Goal: Task Accomplishment & Management: Complete application form

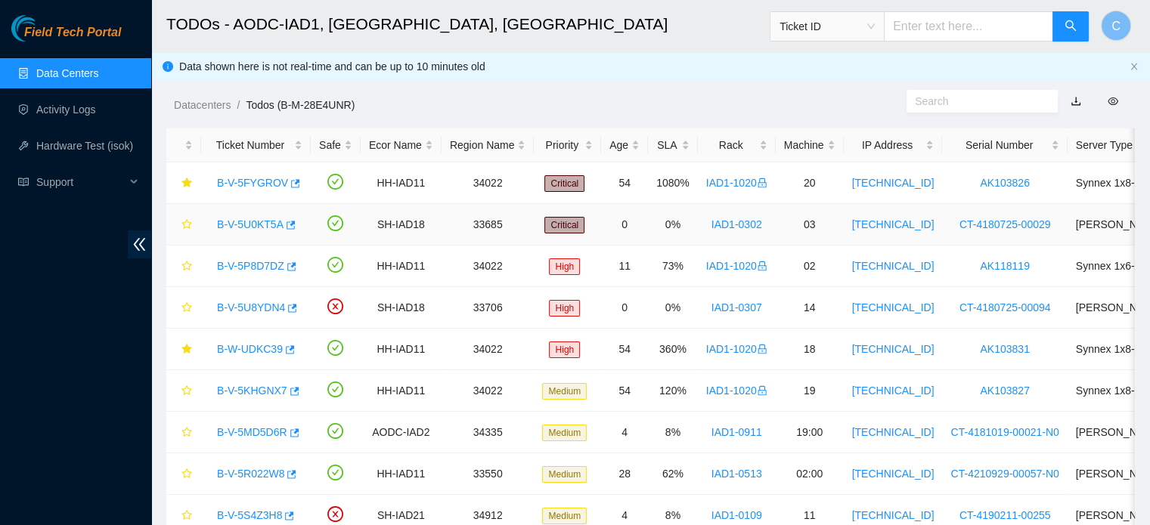
click at [252, 224] on link "B-V-5U0KT5A" at bounding box center [250, 224] width 67 height 12
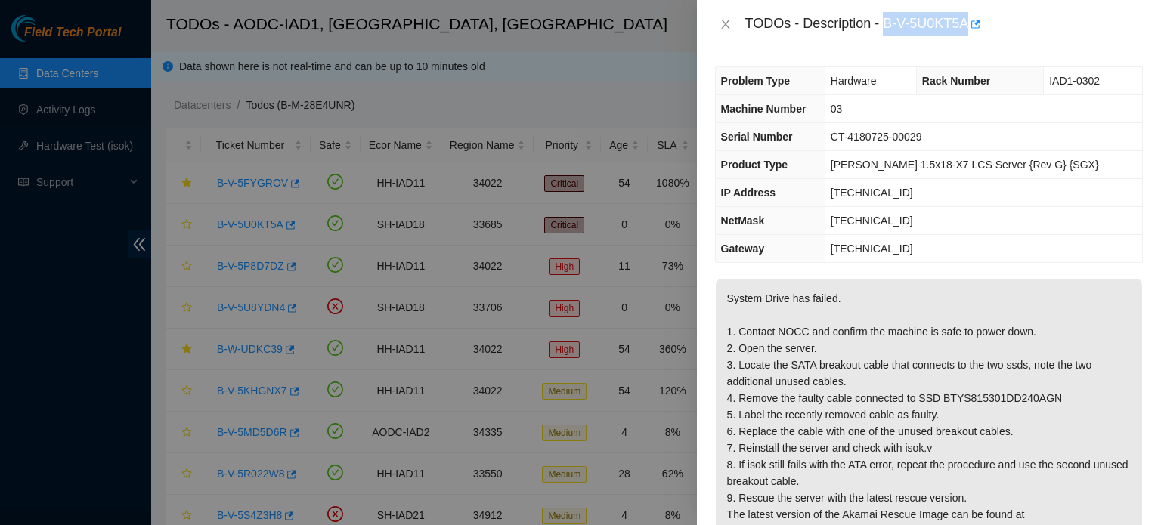
drag, startPoint x: 885, startPoint y: 26, endPoint x: 971, endPoint y: 37, distance: 86.8
click at [971, 37] on div "TODOs - Description - B-V-5U0KT5A" at bounding box center [929, 24] width 464 height 48
copy div "B-V-5U0KT5A"
click at [871, 318] on p "System Drive has failed. 1. Contact NOCC and confirm the machine is safe to pow…" at bounding box center [929, 423] width 426 height 289
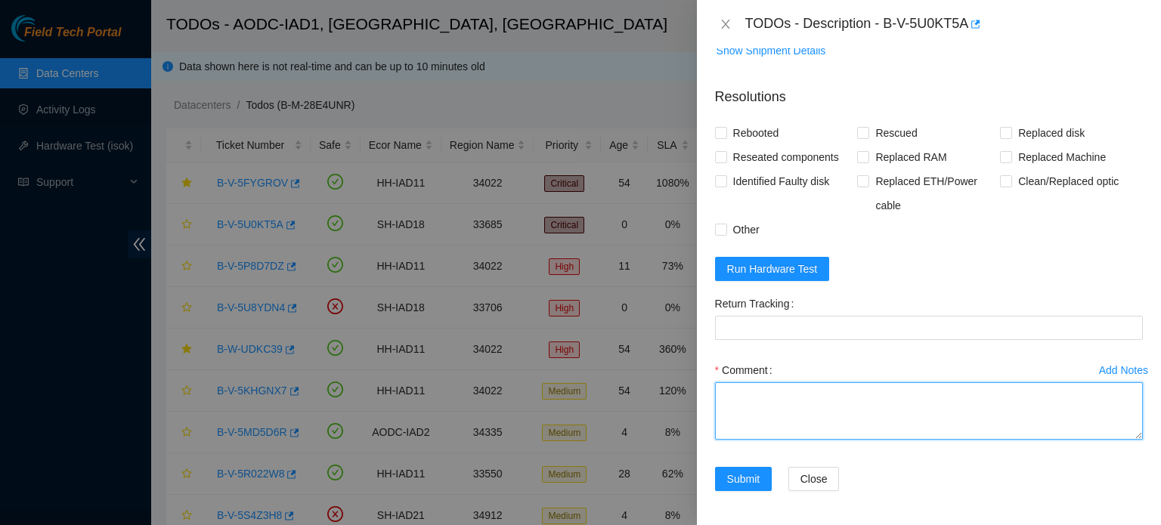
click at [815, 432] on textarea "Comment" at bounding box center [929, 410] width 428 height 57
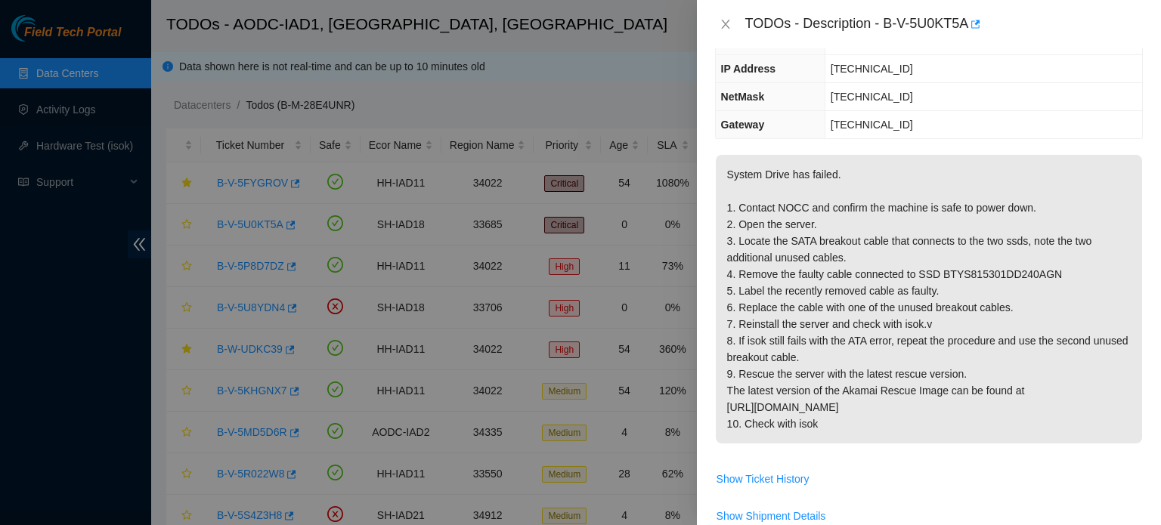
scroll to position [54, 0]
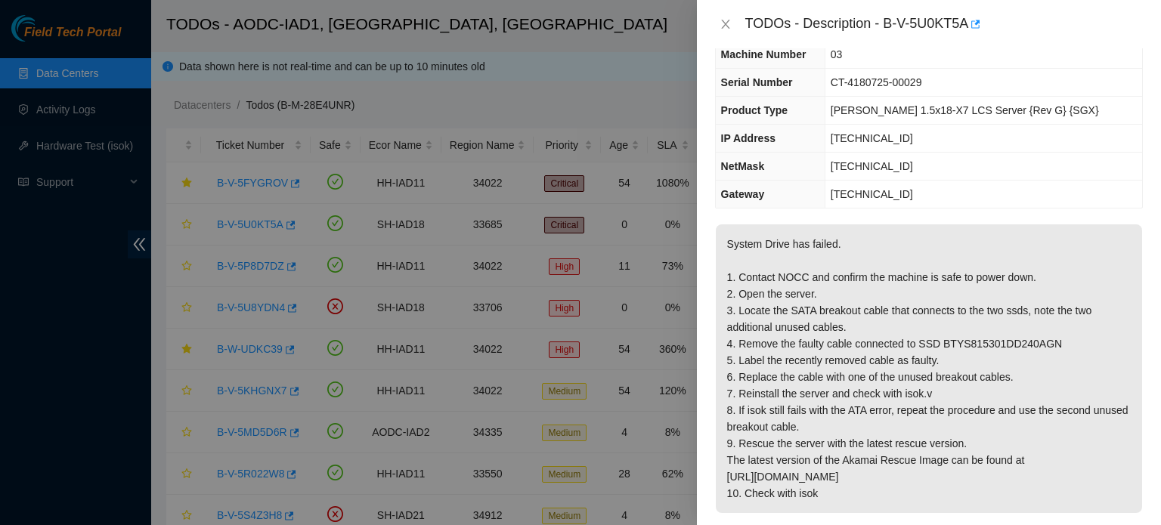
click at [979, 335] on p "System Drive has failed. 1. Contact NOCC and confirm the machine is safe to pow…" at bounding box center [929, 368] width 426 height 289
copy p "BTYS815301DD240AGN"
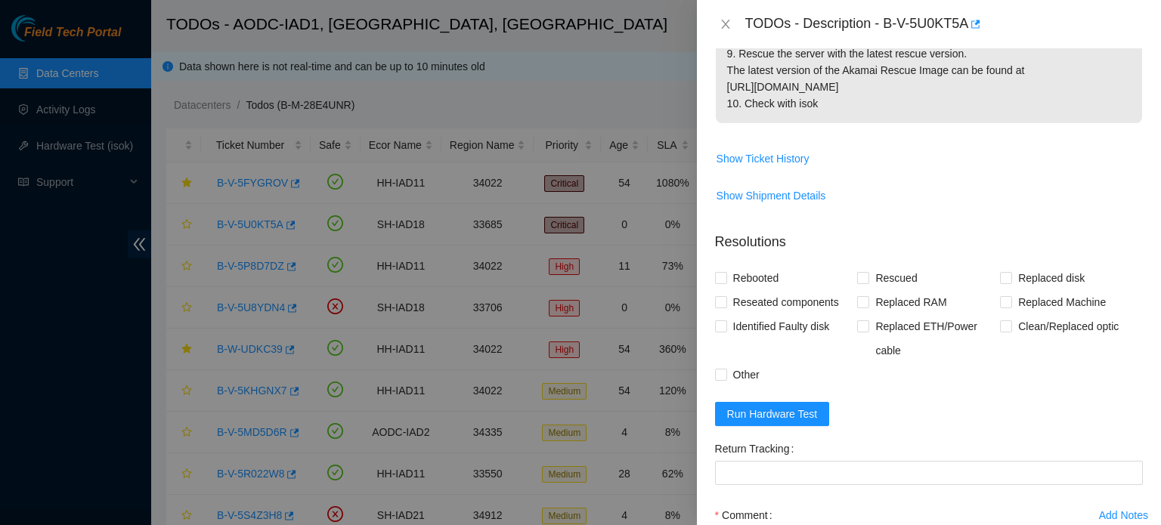
scroll to position [590, 0]
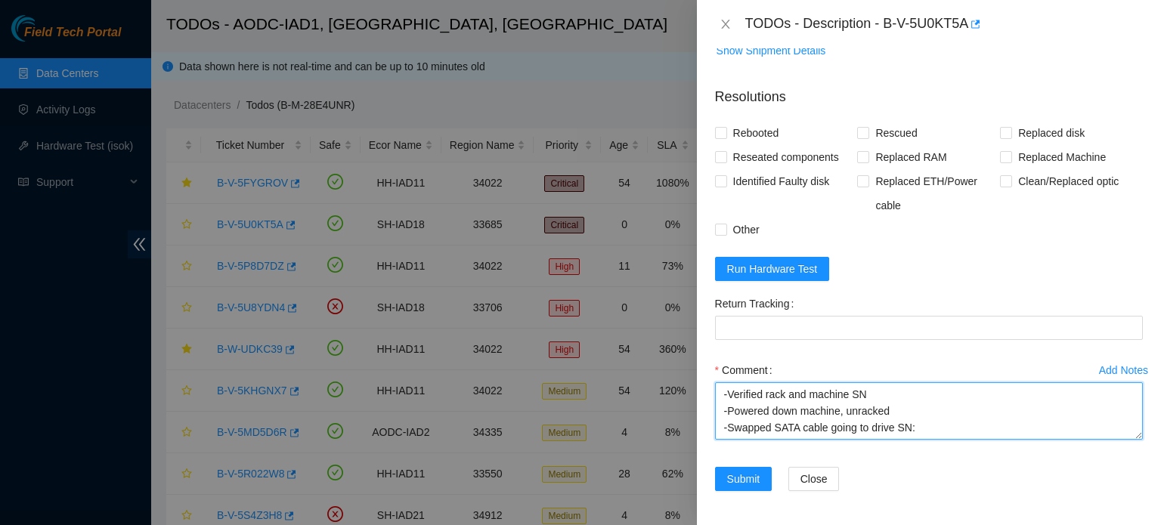
click at [950, 432] on textarea "-Verified rack and machine SN -Powered down machine, unracked -Swapped SATA cab…" at bounding box center [929, 410] width 428 height 57
paste textarea "BTYS815301DD240AGN"
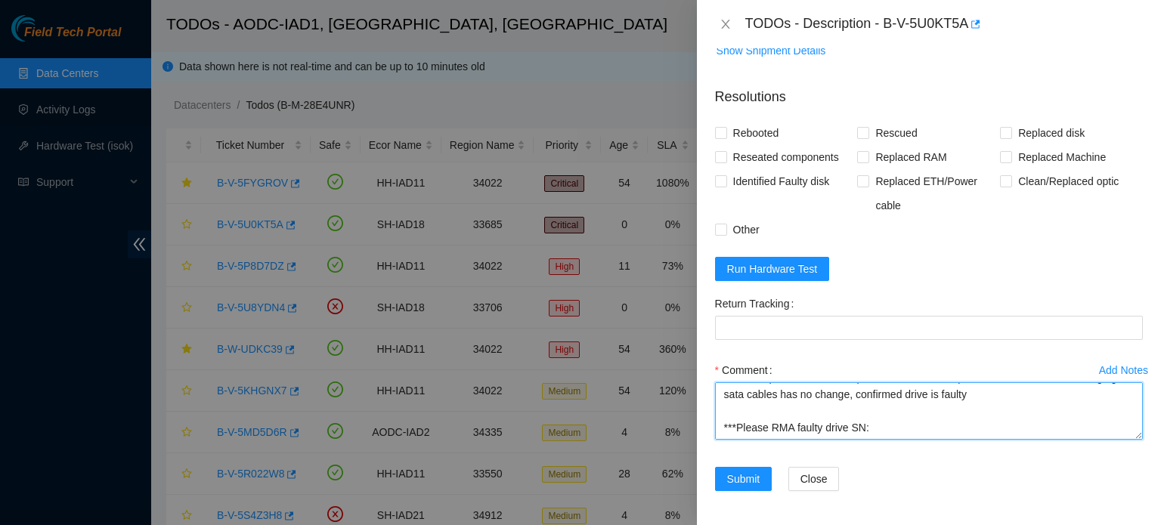
paste textarea "BTYS815301DD240AGN"
click at [1009, 390] on textarea "-Verified rack and machine SN -Powered down machine, unracked -Swapped SATA cab…" at bounding box center [929, 410] width 428 height 57
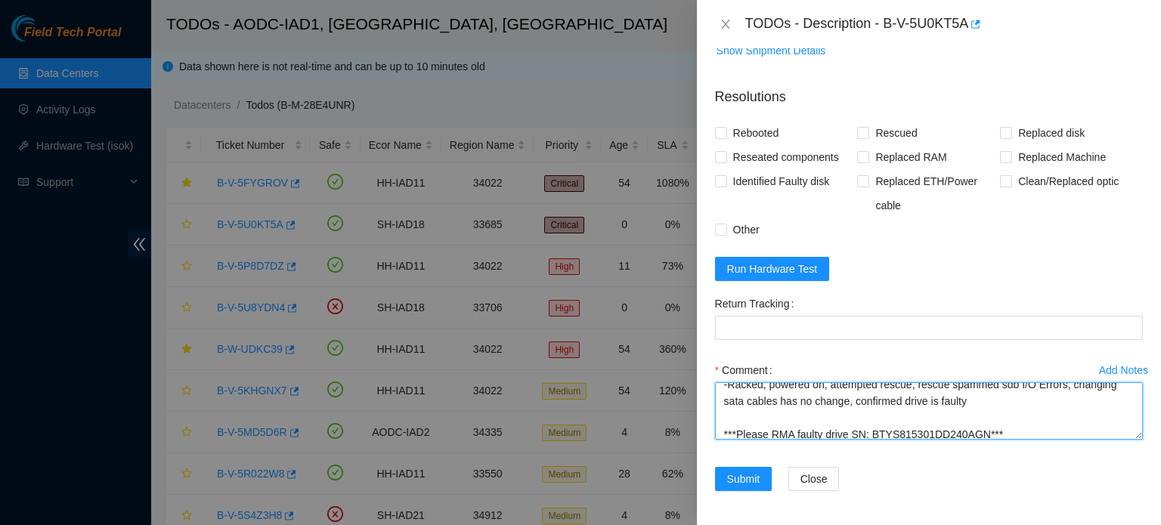
click at [980, 409] on textarea "-Verified rack and machine SN -Powered down machine, unracked -Swapped SATA cab…" at bounding box center [929, 410] width 428 height 57
drag, startPoint x: 980, startPoint y: 409, endPoint x: 963, endPoint y: 415, distance: 18.4
click at [963, 415] on textarea "-Verified rack and machine SN -Powered down machine, unracked -Swapped SATA cab…" at bounding box center [929, 410] width 428 height 57
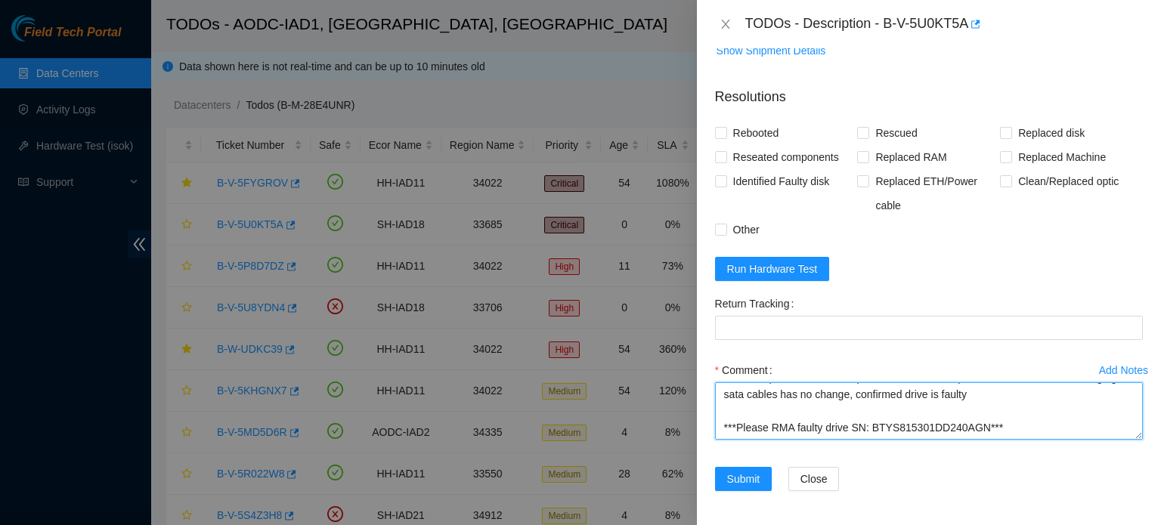
scroll to position [180, 0]
click at [946, 394] on textarea "-Verified rack and machine SN -Powered down machine, unracked -Swapped SATA cab…" at bounding box center [929, 410] width 428 height 57
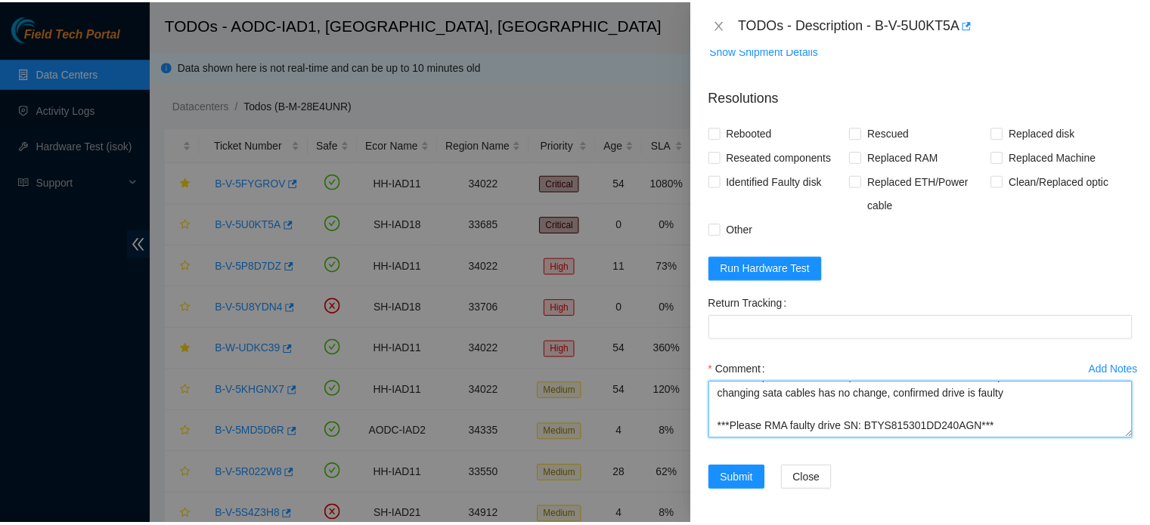
scroll to position [200, 0]
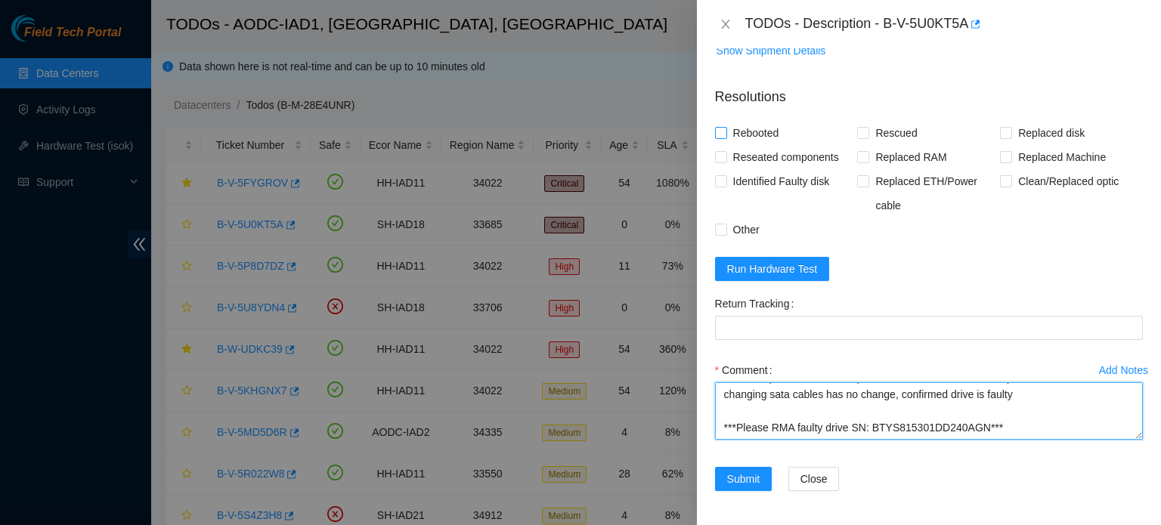
type textarea "-Verified rack and machine SN -Powered down machine, unracked -Swapped SATA cab…"
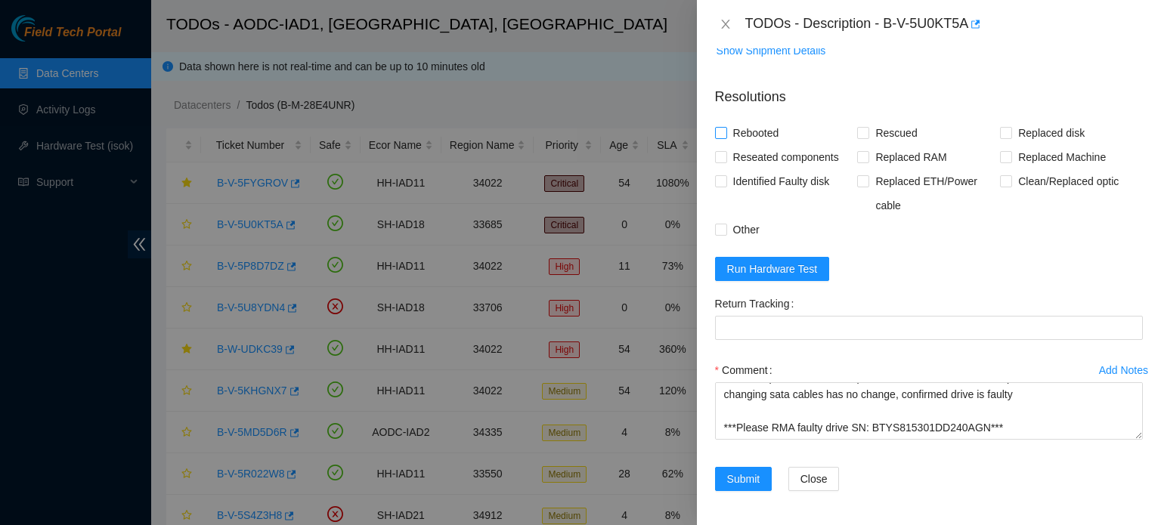
click at [757, 127] on span "Rebooted" at bounding box center [756, 133] width 58 height 24
click at [726, 127] on input "Rebooted" at bounding box center [720, 132] width 11 height 11
checkbox input "true"
click at [893, 123] on span "Rescued" at bounding box center [896, 133] width 54 height 24
click at [868, 127] on input "Rescued" at bounding box center [862, 132] width 11 height 11
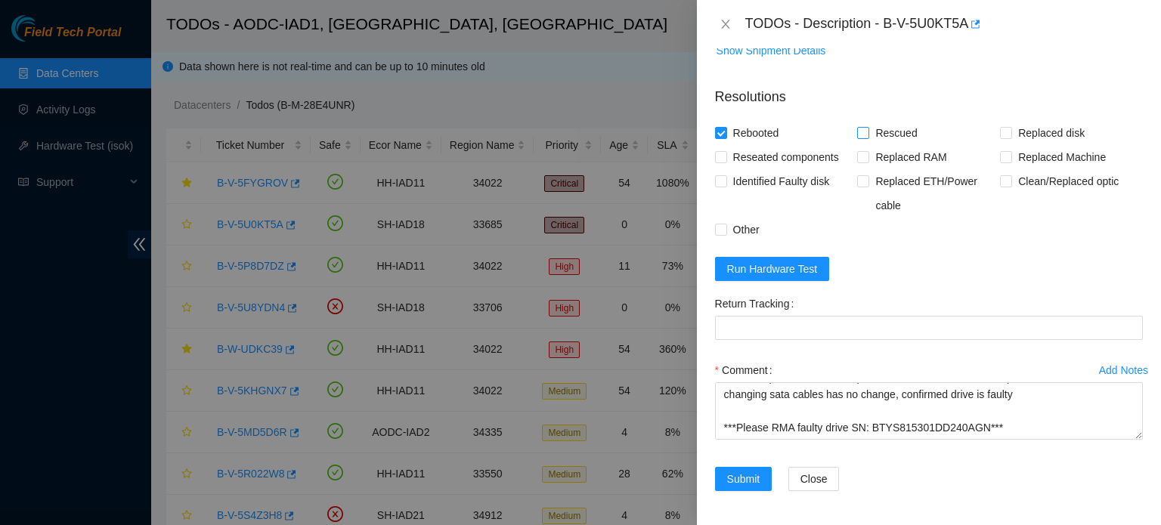
checkbox input "true"
click at [818, 155] on span "Reseated components" at bounding box center [786, 157] width 118 height 24
click at [726, 155] on input "Reseated components" at bounding box center [720, 156] width 11 height 11
checkbox input "true"
click at [819, 179] on span "Identified Faulty disk" at bounding box center [781, 181] width 109 height 24
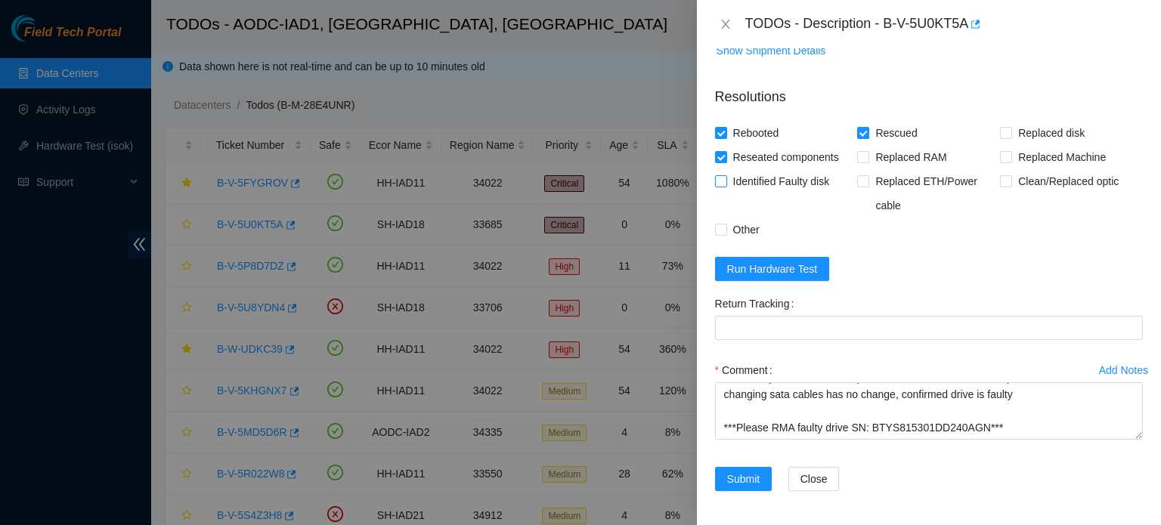
click at [726, 179] on input "Identified Faulty disk" at bounding box center [720, 180] width 11 height 11
checkbox input "true"
click at [735, 474] on span "Submit" at bounding box center [743, 479] width 33 height 17
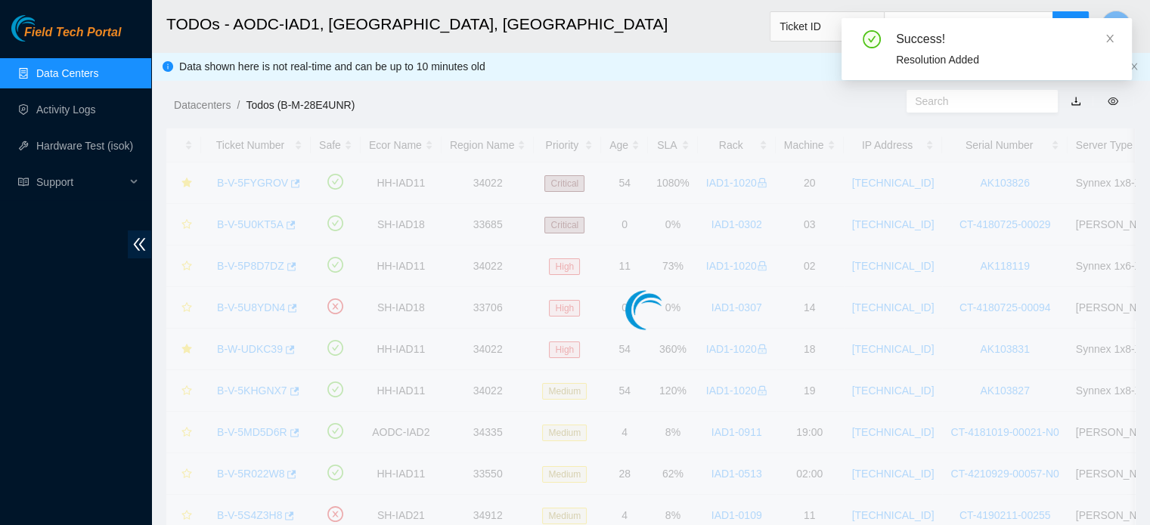
scroll to position [374, 0]
